Goal: Transaction & Acquisition: Purchase product/service

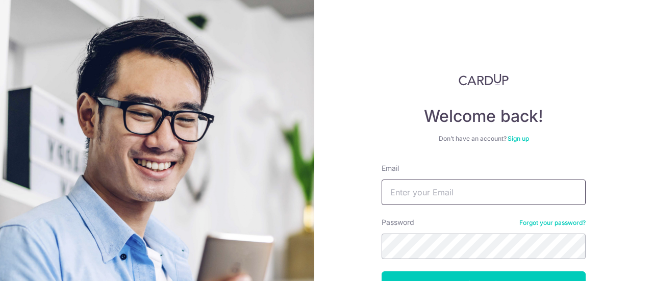
click at [427, 193] on input "Email" at bounding box center [483, 191] width 204 height 25
type input "RACECAR_LKF@HOTMAIL.COM"
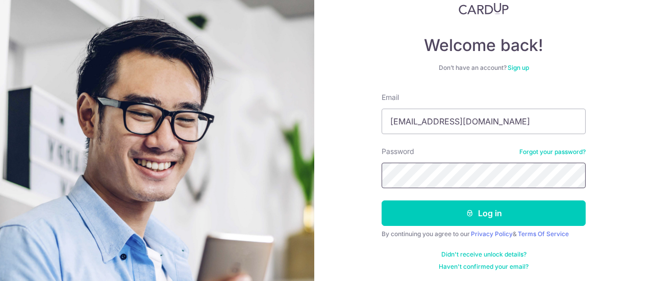
scroll to position [72, 0]
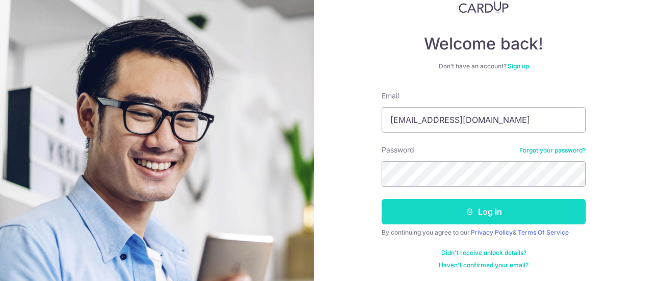
click at [444, 215] on button "Log in" at bounding box center [483, 211] width 204 height 25
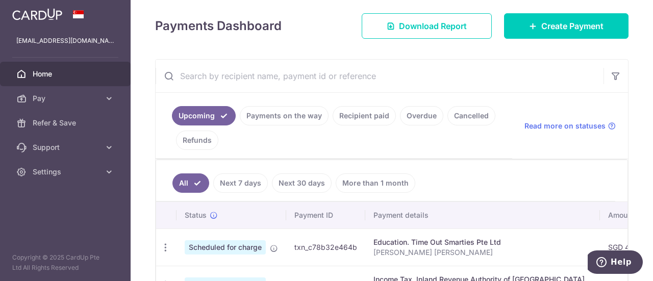
scroll to position [153, 0]
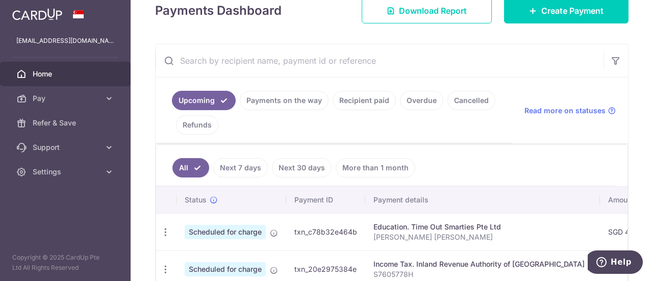
click at [301, 99] on link "Payments on the way" at bounding box center [284, 100] width 89 height 19
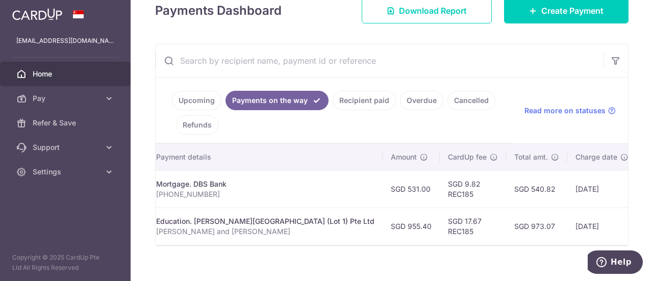
scroll to position [0, 0]
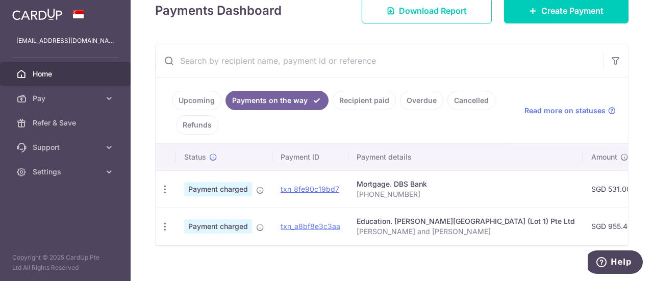
click at [201, 91] on link "Upcoming" at bounding box center [196, 100] width 49 height 19
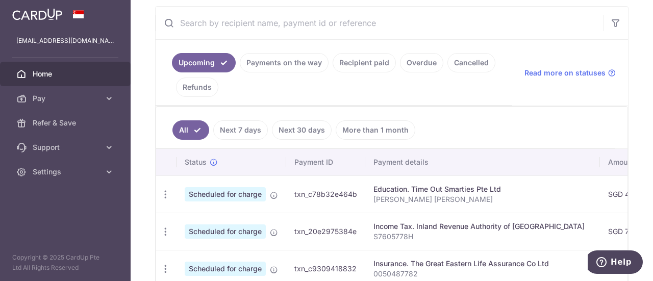
scroll to position [204, 0]
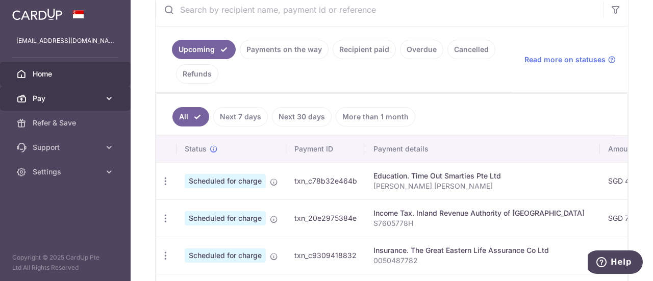
click at [105, 101] on icon at bounding box center [109, 98] width 10 height 10
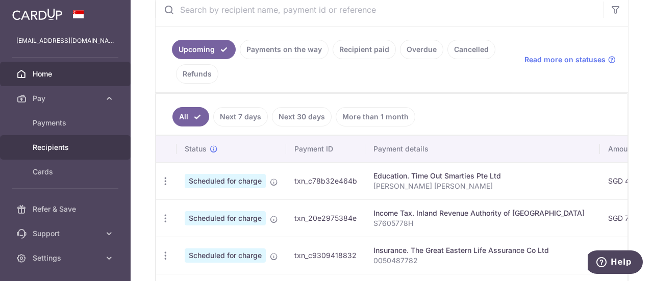
click at [72, 144] on span "Recipients" at bounding box center [66, 147] width 67 height 10
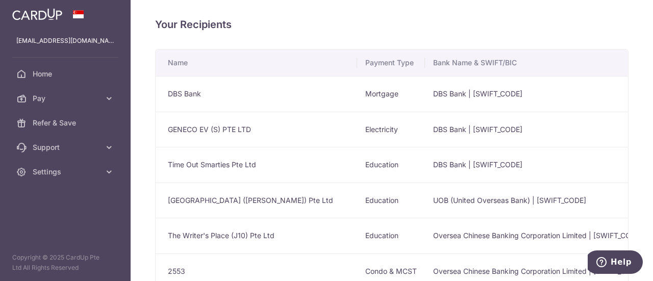
click at [196, 124] on td "GENECO EV (S) PTE LTD" at bounding box center [256, 130] width 201 height 36
click at [209, 132] on td "GENECO EV (S) PTE LTD" at bounding box center [256, 130] width 201 height 36
click at [116, 98] on link "Pay" at bounding box center [65, 98] width 131 height 24
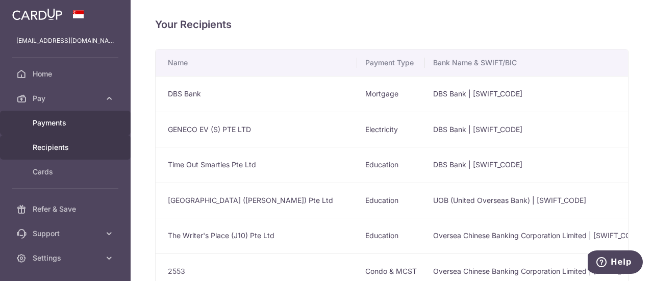
click at [51, 120] on span "Payments" at bounding box center [66, 123] width 67 height 10
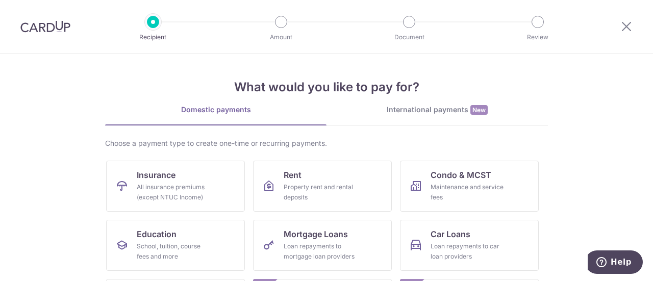
click at [56, 20] on img at bounding box center [45, 26] width 50 height 12
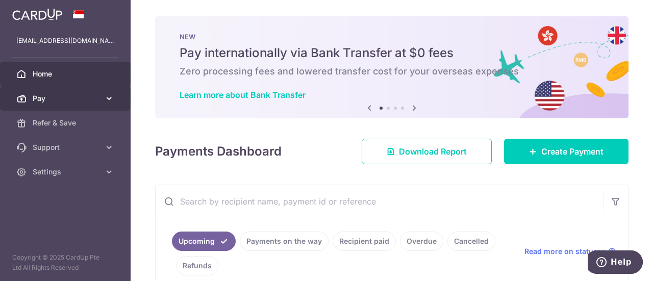
click at [109, 93] on icon at bounding box center [109, 98] width 10 height 10
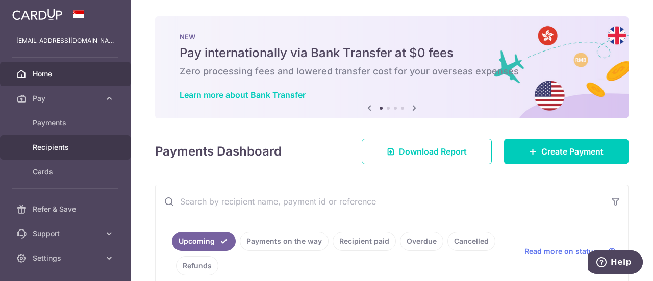
click at [50, 144] on span "Recipients" at bounding box center [66, 147] width 67 height 10
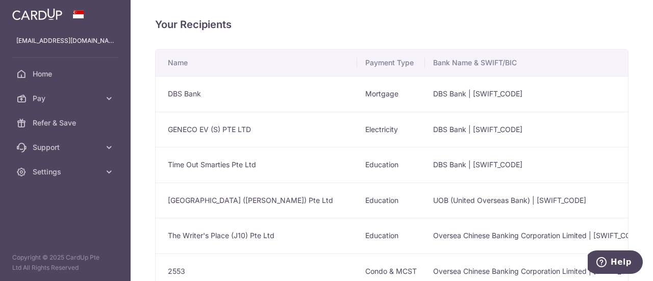
click at [266, 132] on td "GENECO EV (S) PTE LTD" at bounding box center [256, 130] width 201 height 36
click at [228, 131] on td "GENECO EV (S) PTE LTD" at bounding box center [256, 130] width 201 height 36
click at [193, 134] on td "GENECO EV (S) PTE LTD" at bounding box center [256, 130] width 201 height 36
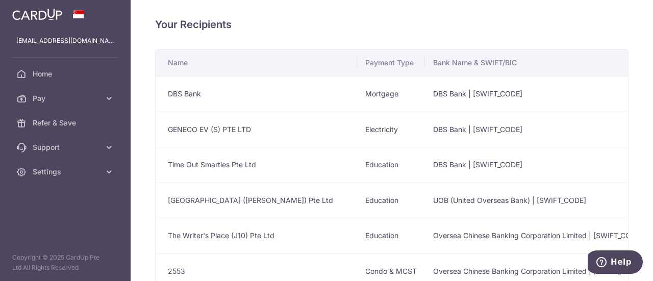
click at [193, 125] on td "GENECO EV (S) PTE LTD" at bounding box center [256, 130] width 201 height 36
click at [265, 116] on td "GENECO EV (S) PTE LTD" at bounding box center [256, 130] width 201 height 36
click at [110, 97] on icon at bounding box center [109, 98] width 10 height 10
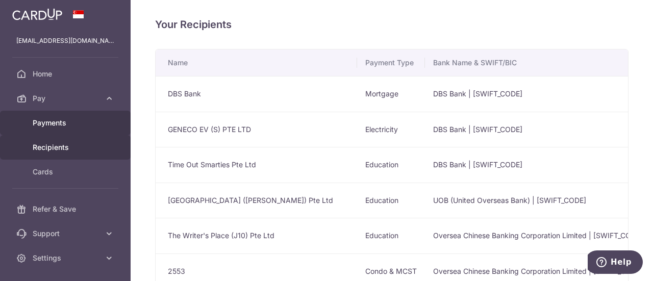
click at [65, 120] on span "Payments" at bounding box center [66, 123] width 67 height 10
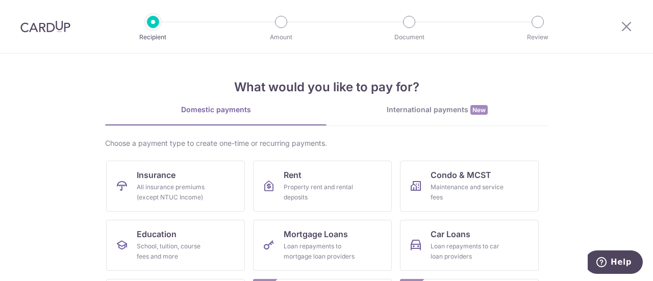
click at [56, 28] on img at bounding box center [45, 26] width 50 height 12
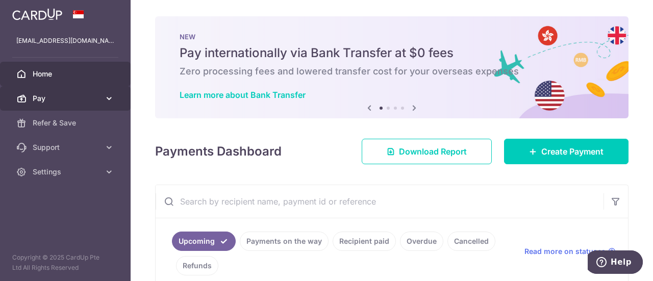
click at [105, 95] on icon at bounding box center [109, 98] width 10 height 10
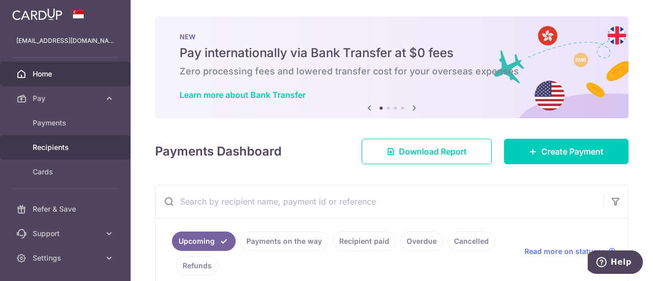
click at [67, 147] on span "Recipients" at bounding box center [66, 147] width 67 height 10
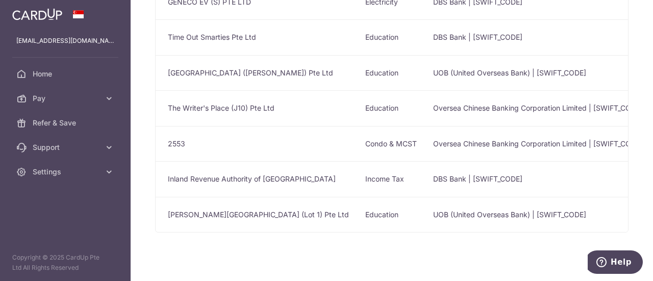
scroll to position [95, 0]
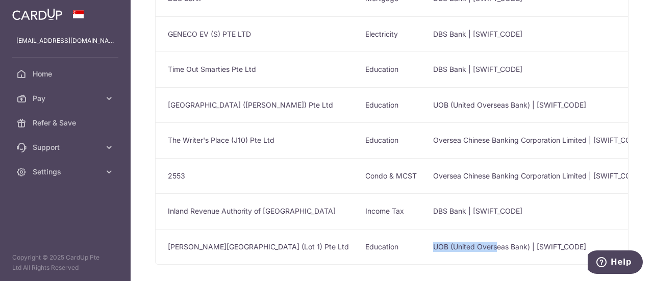
drag, startPoint x: 384, startPoint y: 262, endPoint x: 485, endPoint y: 250, distance: 101.1
click at [485, 250] on tr "[PERSON_NAME][GEOGRAPHIC_DATA] (Lot 1) Pte Ltd Education UOB (United Overseas B…" at bounding box center [611, 247] width 910 height 36
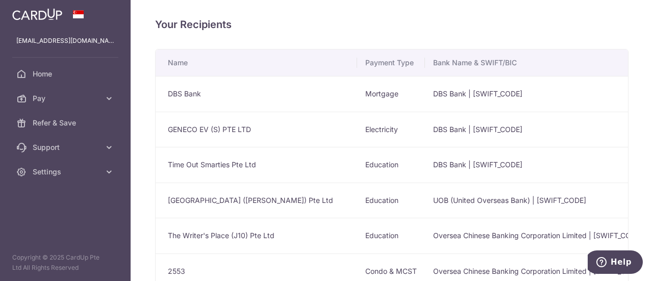
scroll to position [51, 0]
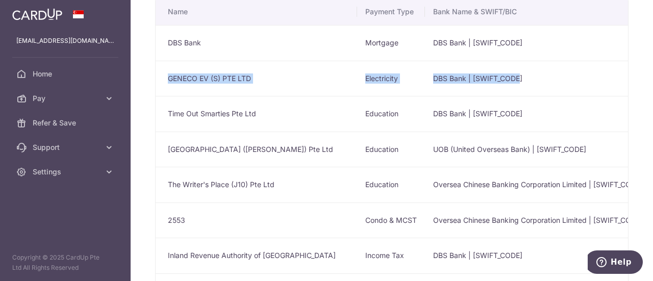
drag, startPoint x: 169, startPoint y: 76, endPoint x: 536, endPoint y: 86, distance: 367.3
click at [536, 86] on tr "GENECO EV (S) PTE LTD Electricity DBS Bank | [SWIFT_CODE] 121836815 [PERSON_NAM…" at bounding box center [611, 79] width 910 height 36
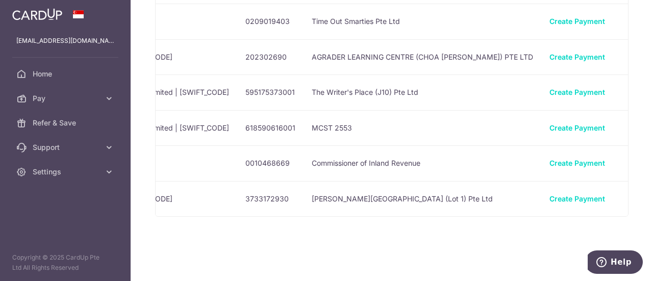
scroll to position [0, 0]
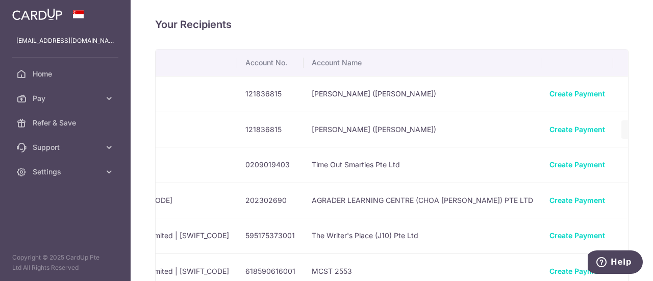
click at [625, 127] on icon "button" at bounding box center [630, 129] width 11 height 11
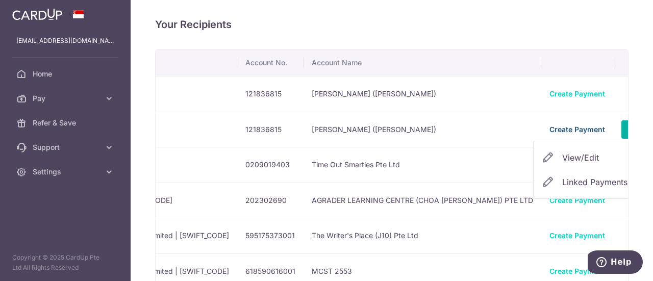
click at [549, 129] on link "Create Payment" at bounding box center [577, 129] width 56 height 9
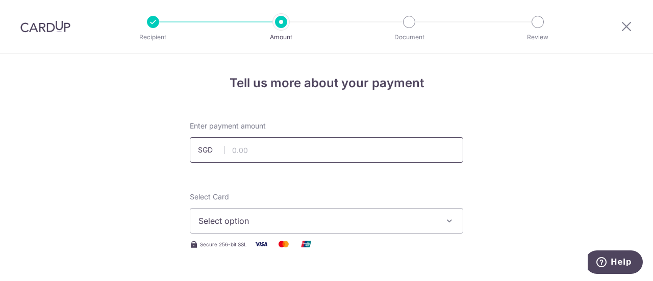
click at [340, 153] on input "text" at bounding box center [326, 149] width 273 height 25
type input "184.20"
click at [451, 220] on icon "button" at bounding box center [449, 221] width 10 height 10
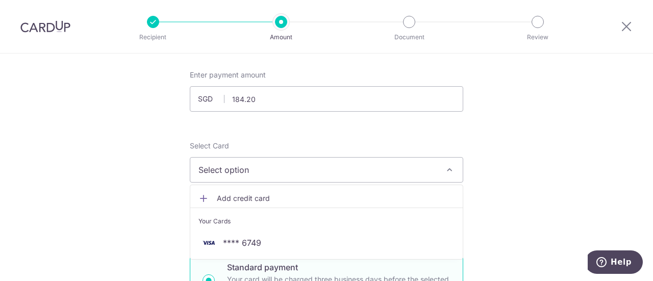
scroll to position [102, 0]
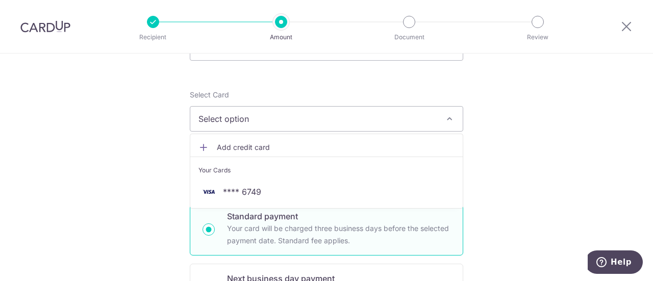
click at [342, 235] on p "Your card will be charged three business days before the selected payment date.…" at bounding box center [338, 234] width 223 height 24
radio input "true"
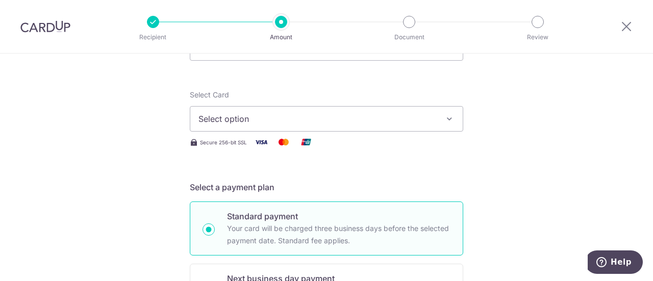
click at [441, 121] on button "Select option" at bounding box center [326, 118] width 273 height 25
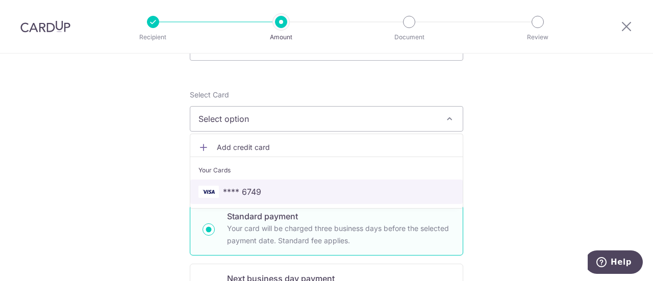
click at [225, 188] on span "**** 6749" at bounding box center [242, 192] width 38 height 12
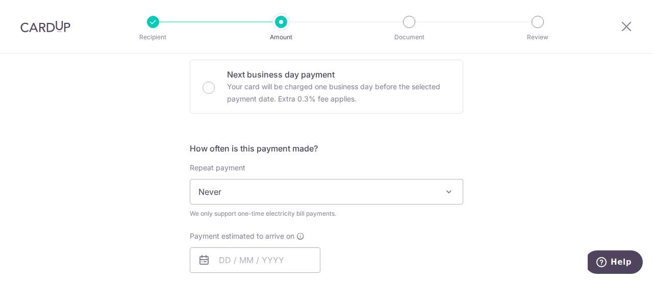
scroll to position [357, 0]
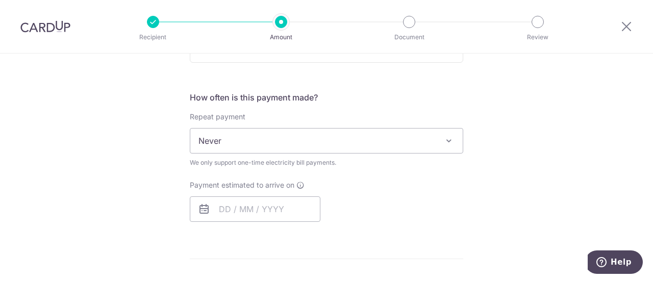
click at [449, 135] on span at bounding box center [449, 141] width 12 height 12
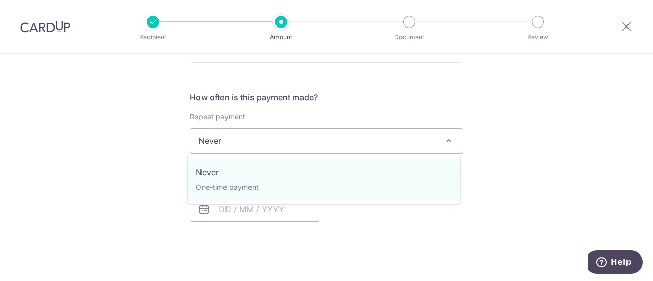
click at [449, 135] on span at bounding box center [449, 141] width 12 height 12
click at [446, 136] on span at bounding box center [449, 141] width 12 height 12
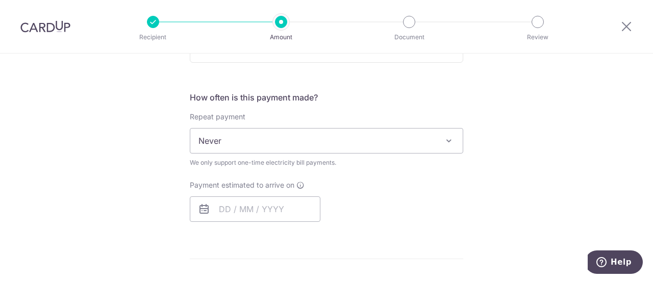
scroll to position [408, 0]
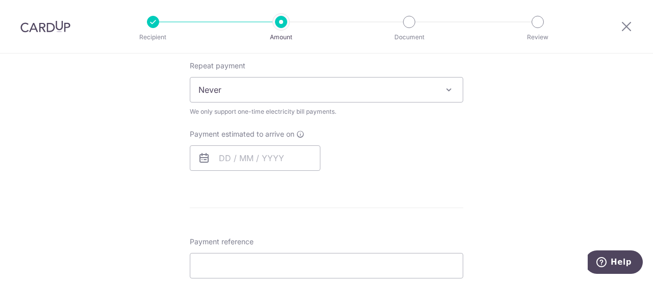
click at [199, 161] on icon at bounding box center [204, 158] width 12 height 12
click at [200, 156] on icon at bounding box center [204, 158] width 12 height 12
click at [261, 165] on input "text" at bounding box center [255, 157] width 131 height 25
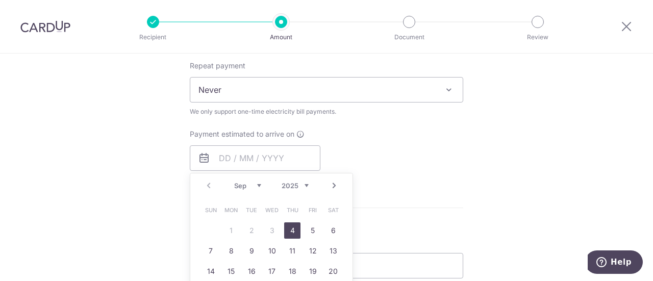
click at [291, 229] on link "4" at bounding box center [292, 230] width 16 height 16
type input "[DATE]"
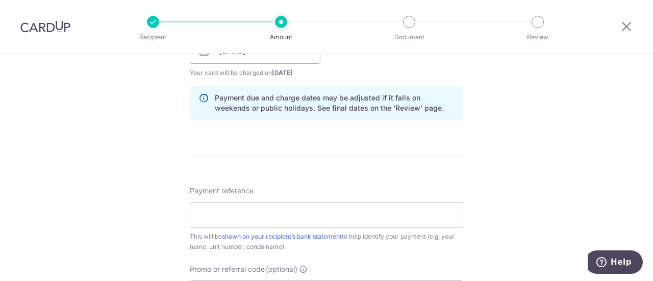
scroll to position [561, 0]
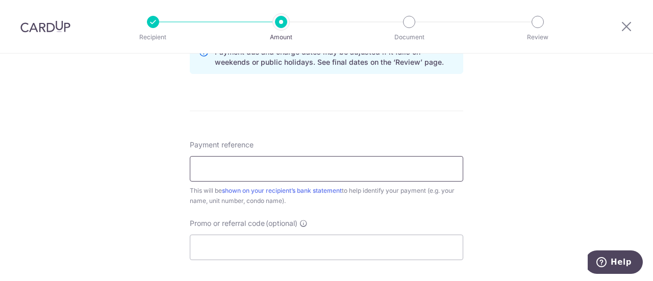
click at [347, 171] on input "Payment reference" at bounding box center [326, 168] width 273 height 25
type input "GC8150888E"
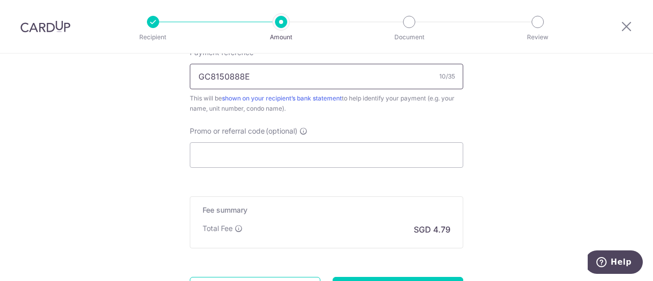
scroll to position [663, 0]
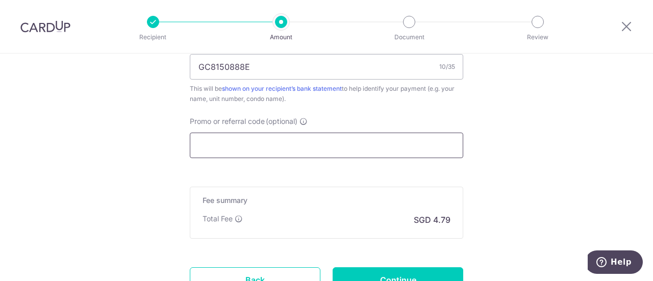
click at [341, 142] on input "Promo or referral code (optional)" at bounding box center [326, 145] width 273 height 25
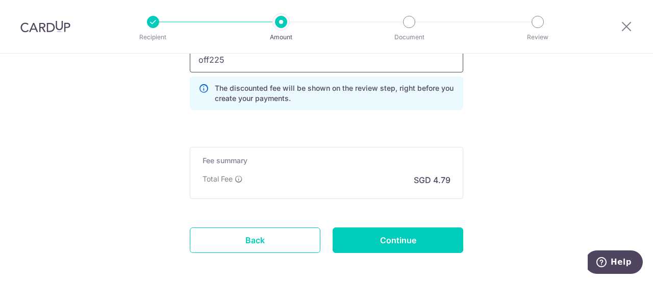
scroll to position [765, 0]
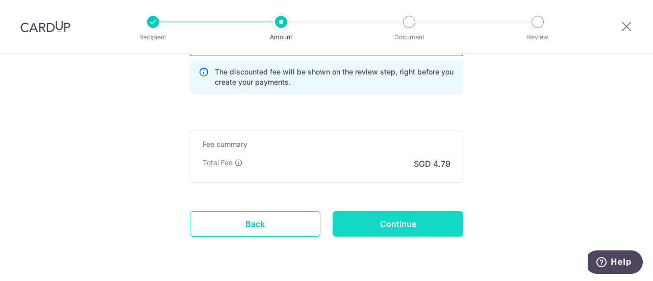
type input "off225"
click at [415, 220] on input "Continue" at bounding box center [397, 223] width 131 height 25
type input "Create Schedule"
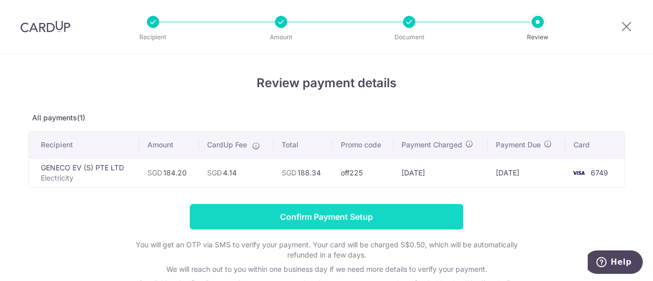
click at [403, 217] on input "Confirm Payment Setup" at bounding box center [326, 216] width 273 height 25
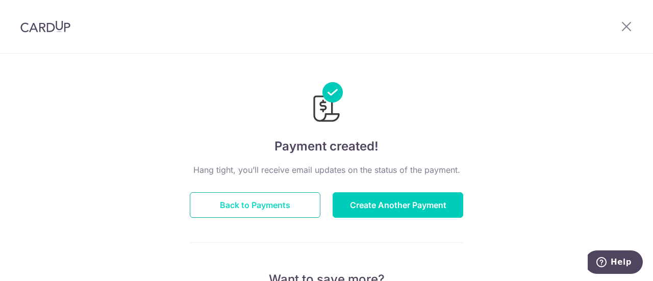
click at [254, 200] on button "Back to Payments" at bounding box center [255, 204] width 131 height 25
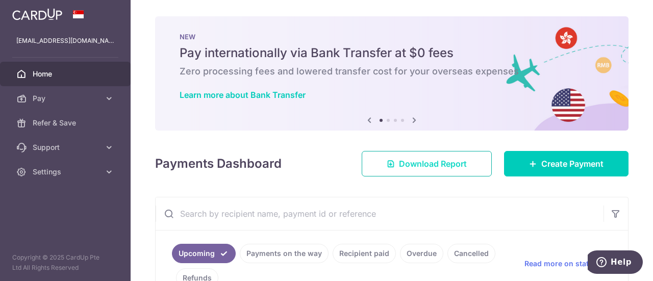
scroll to position [153, 0]
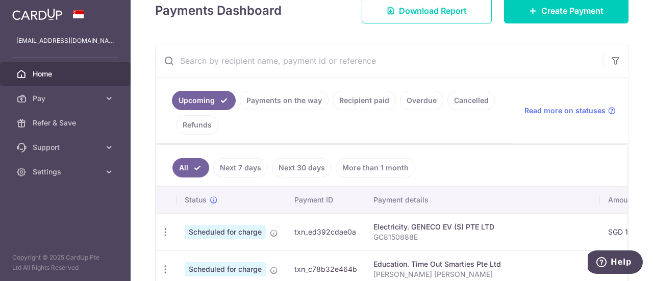
click at [283, 103] on link "Payments on the way" at bounding box center [284, 100] width 89 height 19
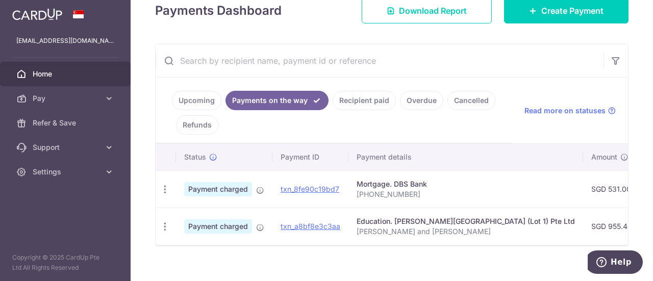
click at [196, 100] on link "Upcoming" at bounding box center [196, 100] width 49 height 19
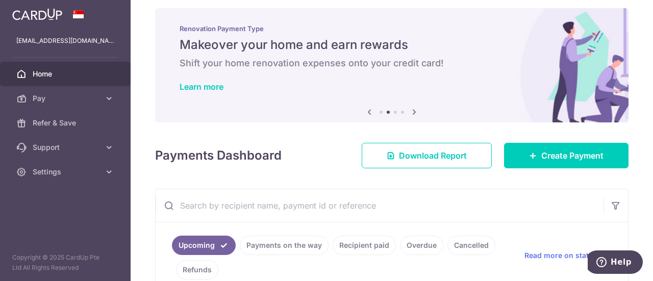
scroll to position [0, 0]
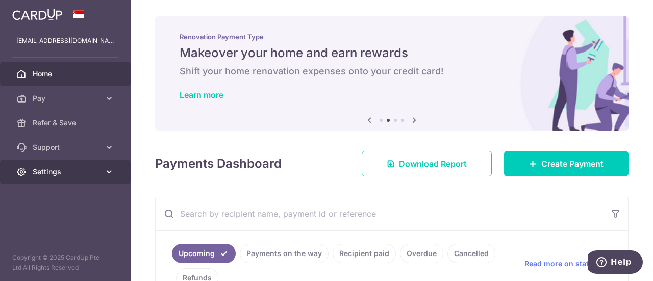
click at [102, 170] on link "Settings" at bounding box center [65, 172] width 131 height 24
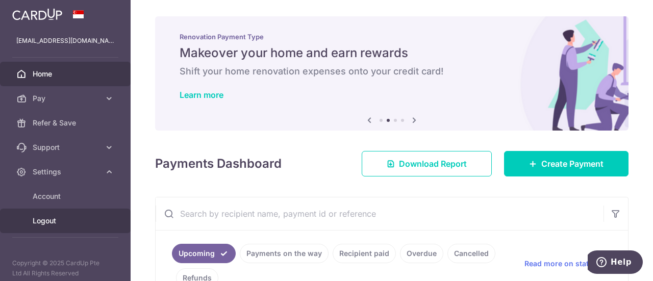
click at [42, 220] on span "Logout" at bounding box center [66, 221] width 67 height 10
